Goal: Task Accomplishment & Management: Use online tool/utility

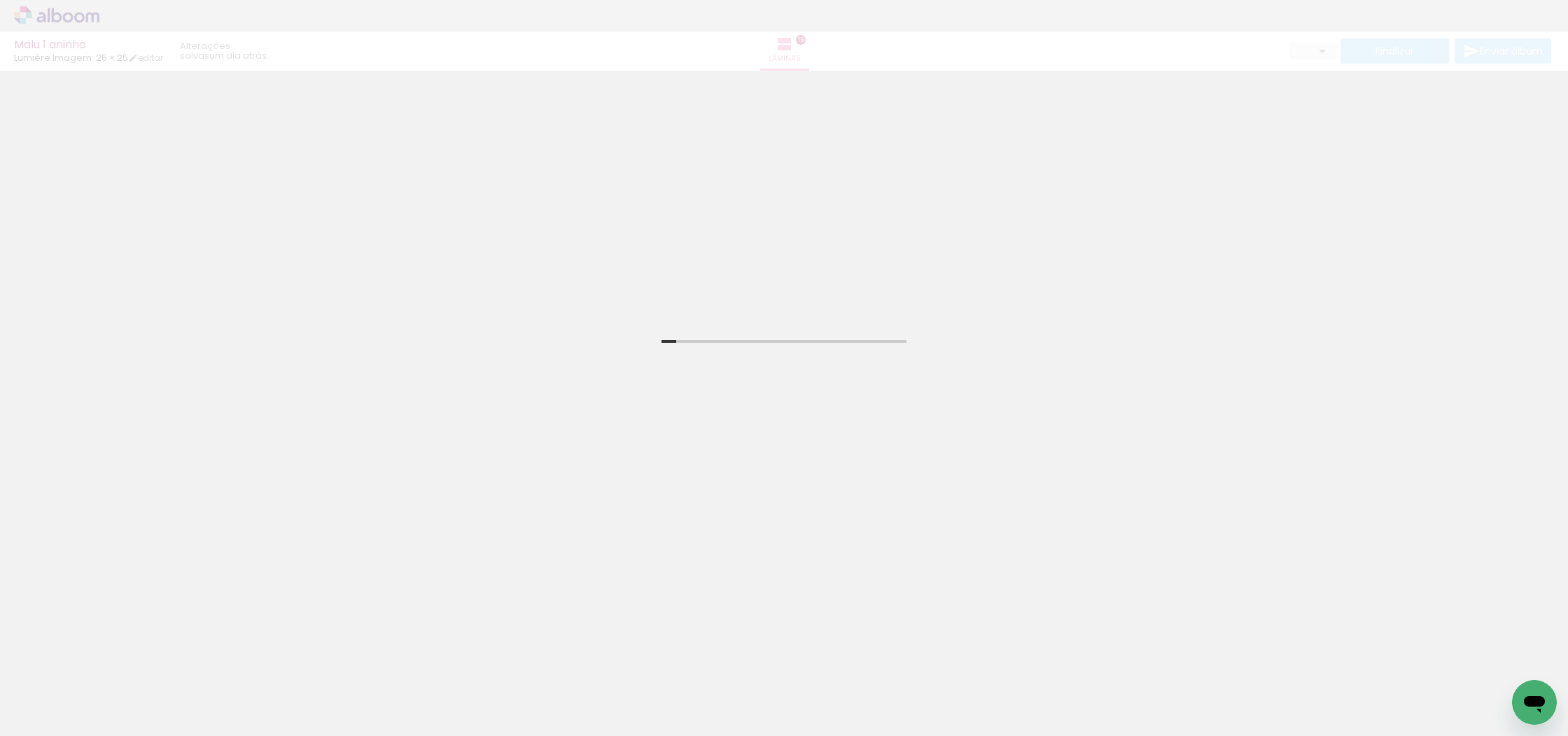
click at [949, 34] on div "Malu 1 aninho Lumière Imagem: 25 × 25 editar um dia atrás. Lâminas 16 Finalizar…" at bounding box center [784, 36] width 1568 height 71
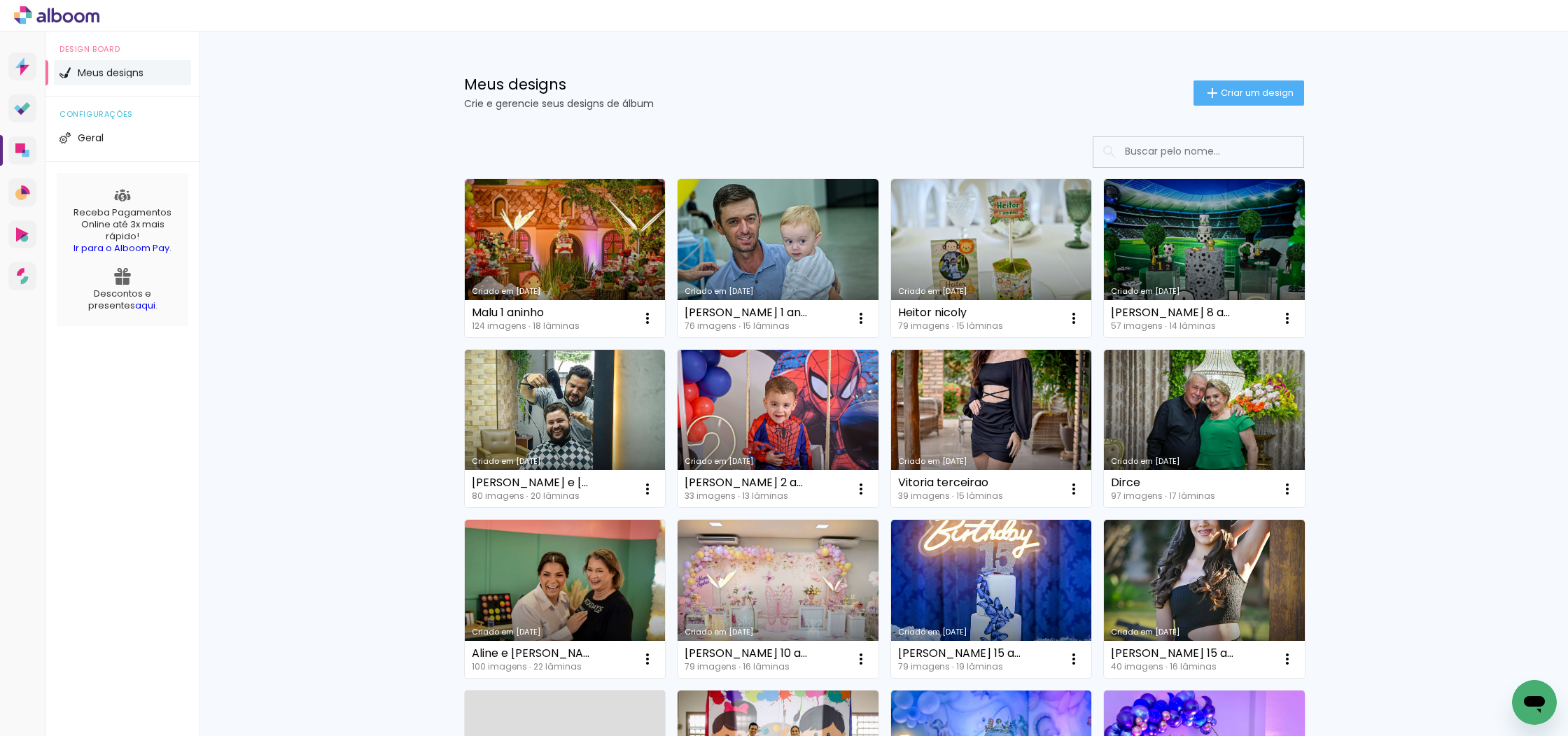
click at [553, 217] on link "Criado em [DATE]" at bounding box center [565, 258] width 201 height 159
